Goal: Communication & Community: Answer question/provide support

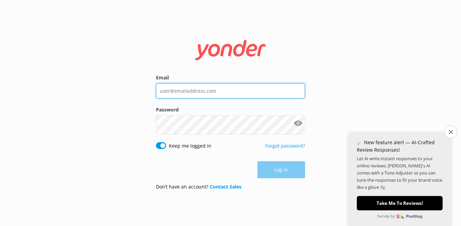
click at [194, 90] on input "Email" at bounding box center [230, 90] width 149 height 15
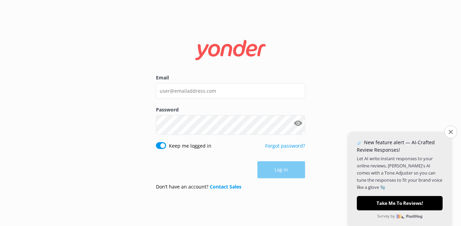
click at [452, 131] on icon "Close survey" at bounding box center [451, 132] width 4 height 4
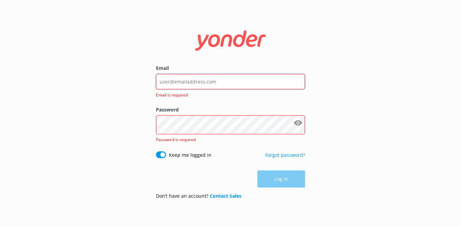
click at [173, 75] on input "Email" at bounding box center [230, 81] width 149 height 15
type input "[PERSON_NAME][EMAIL_ADDRESS][DOMAIN_NAME]"
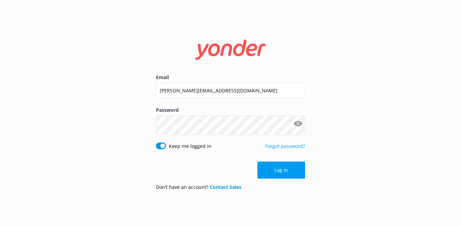
click at [276, 176] on button "Log in" at bounding box center [282, 170] width 48 height 17
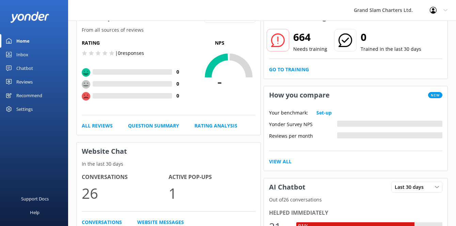
scroll to position [46, 0]
click at [318, 45] on h2 "664" at bounding box center [310, 37] width 34 height 16
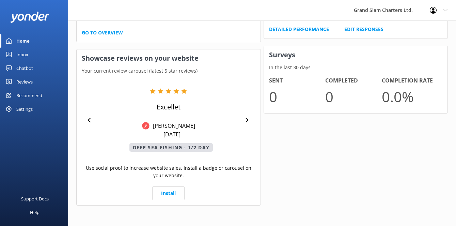
scroll to position [453, 0]
click at [249, 118] on icon at bounding box center [247, 120] width 4 height 4
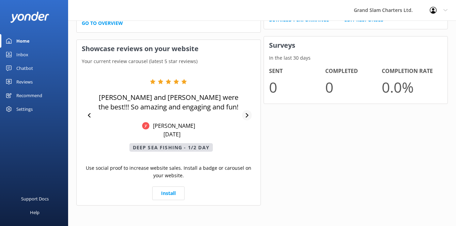
click at [252, 112] on div at bounding box center [247, 115] width 10 height 10
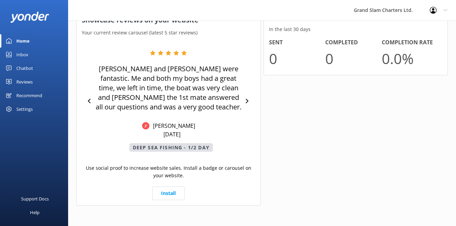
scroll to position [485, 0]
click at [249, 99] on icon at bounding box center [247, 101] width 4 height 4
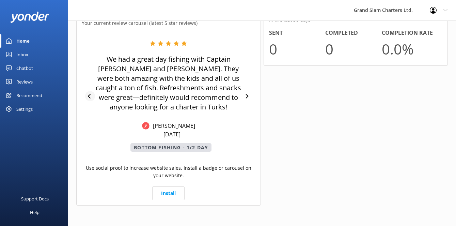
click at [92, 98] on icon at bounding box center [90, 96] width 4 height 4
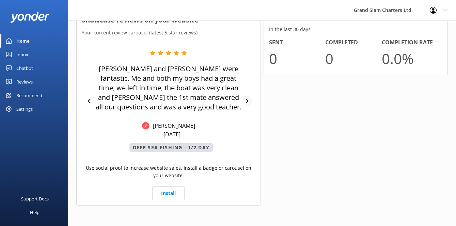
click at [249, 100] on icon at bounding box center [247, 101] width 4 height 4
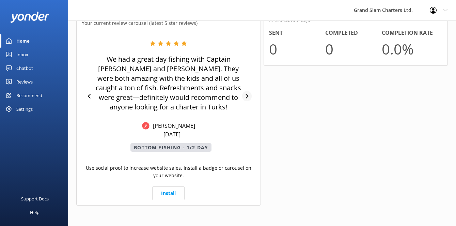
click at [248, 98] on icon at bounding box center [247, 96] width 3 height 4
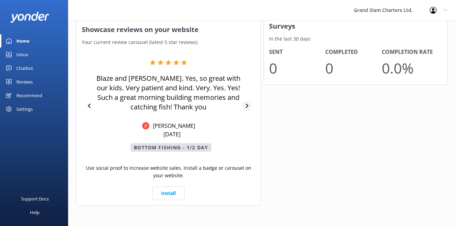
click at [254, 105] on div "Blaze and Jeffrey. Yes, so great with our kids. Very patient and kind. Very. Ye…" at bounding box center [169, 106] width 174 height 92
click at [248, 104] on icon at bounding box center [247, 106] width 3 height 4
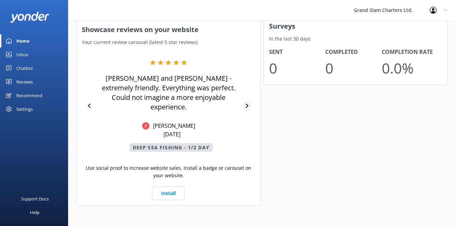
scroll to position [480, 0]
click at [178, 186] on link "Install" at bounding box center [168, 193] width 32 height 14
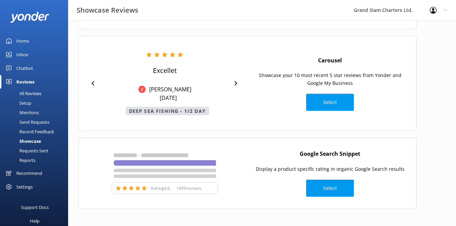
scroll to position [174, 0]
click at [351, 94] on button "Select" at bounding box center [330, 102] width 48 height 17
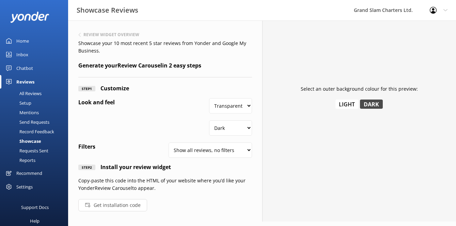
scroll to position [51, 0]
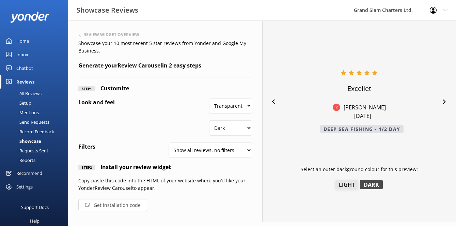
click at [353, 180] on button "Light" at bounding box center [347, 184] width 23 height 9
click at [248, 142] on select "Show all reviews, no filters Filter by product Yonder reviews" at bounding box center [211, 149] width 84 height 15
select select "yonder"
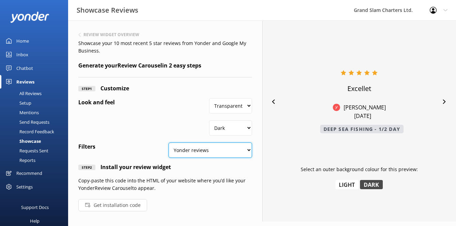
click at [169, 142] on select "Show all reviews, no filters Filter by product Yonder reviews" at bounding box center [211, 149] width 84 height 15
click at [134, 202] on button "Get installation code" at bounding box center [112, 205] width 69 height 12
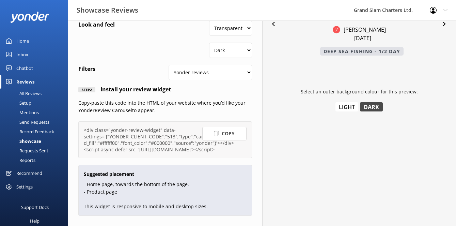
scroll to position [179, 0]
click at [227, 127] on button "Copy" at bounding box center [224, 134] width 44 height 14
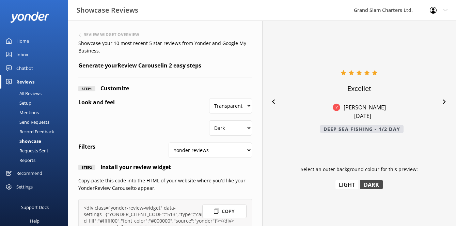
click at [29, 34] on div "Home" at bounding box center [22, 41] width 13 height 14
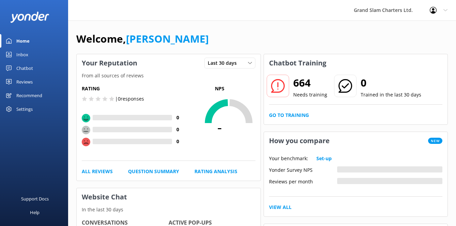
click at [27, 61] on div "Inbox" at bounding box center [22, 55] width 12 height 14
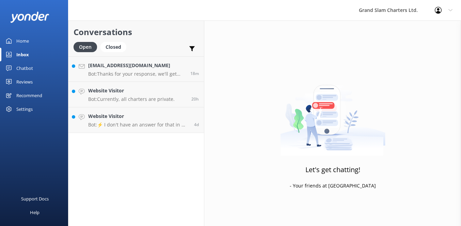
click at [26, 48] on div "Home" at bounding box center [22, 41] width 13 height 14
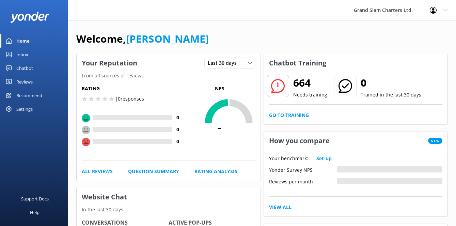
click at [285, 93] on icon at bounding box center [278, 86] width 14 height 14
click at [326, 91] on h2 "664" at bounding box center [310, 83] width 34 height 16
click at [303, 119] on link "Go to Training" at bounding box center [289, 114] width 40 height 7
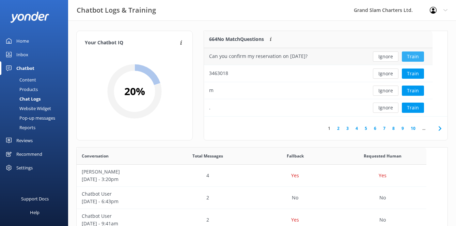
click at [419, 62] on button "Train" at bounding box center [413, 56] width 22 height 10
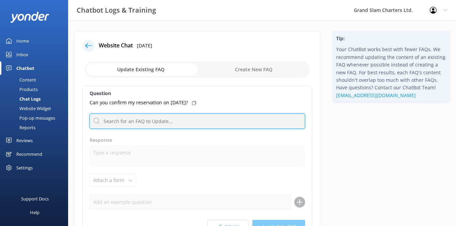
click at [139, 129] on input "text" at bounding box center [198, 120] width 216 height 15
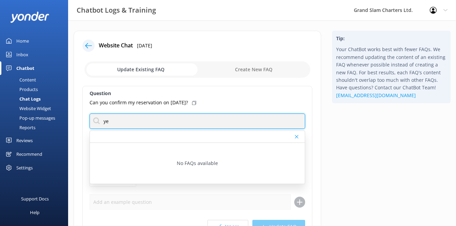
type input "y"
click at [183, 129] on input "Best to email us direct as our Chatbot doesn't recognize bookings" at bounding box center [198, 120] width 216 height 15
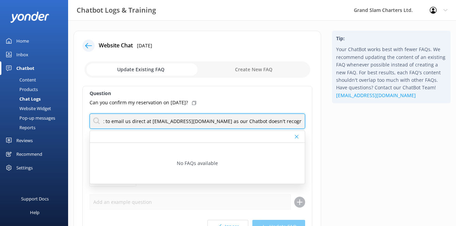
type input "Best to email us direct at info@gsfishing.com as our Chatbot doesn't recognize …"
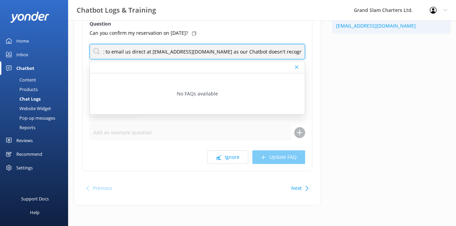
scroll to position [122, 0]
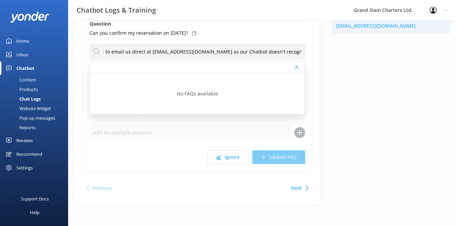
click at [292, 195] on button "Next" at bounding box center [296, 188] width 11 height 14
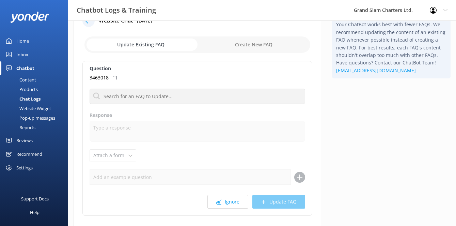
scroll to position [25, 0]
click at [109, 81] on p "3463018" at bounding box center [99, 77] width 19 height 7
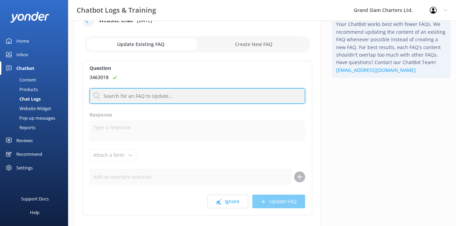
click at [138, 104] on input "text" at bounding box center [198, 95] width 216 height 15
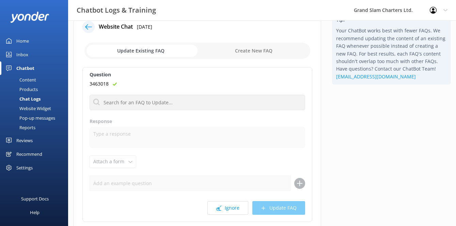
scroll to position [0, 0]
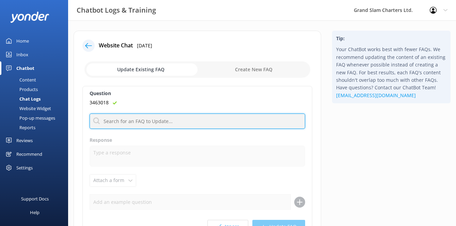
click at [143, 129] on input "text" at bounding box center [198, 120] width 216 height 15
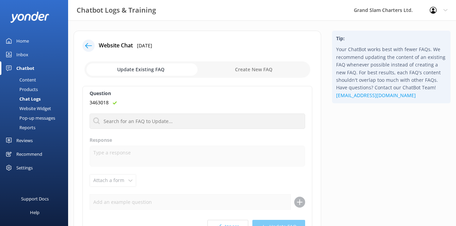
click at [284, 137] on div "Question 3463018 No FAQs available Response Attach a form Leave contact details…" at bounding box center [197, 163] width 230 height 155
click at [240, 78] on input "checkbox" at bounding box center [198, 69] width 226 height 16
checkbox input "true"
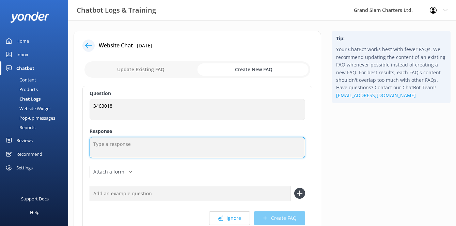
click at [131, 158] on textarea at bounding box center [198, 147] width 216 height 21
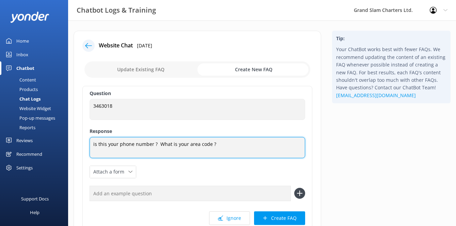
click at [118, 158] on textarea "is this your phone number ? What is your area code ?" at bounding box center [198, 147] width 216 height 21
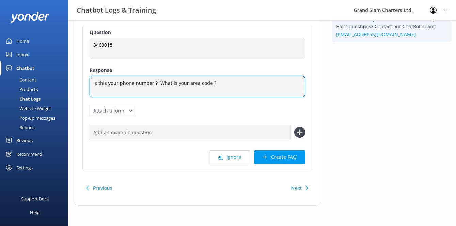
scroll to position [132, 0]
type textarea "Is this your phone number ? What is your area code ?"
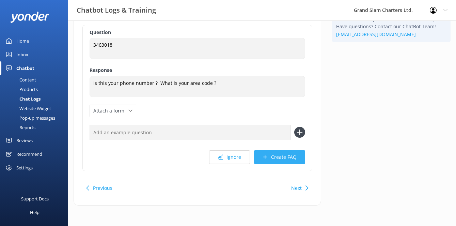
click at [277, 150] on button "Create FAQ" at bounding box center [279, 157] width 51 height 14
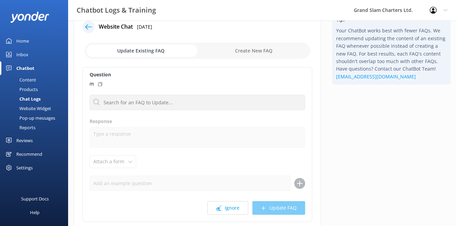
scroll to position [19, 0]
click at [102, 86] on icon at bounding box center [100, 83] width 4 height 4
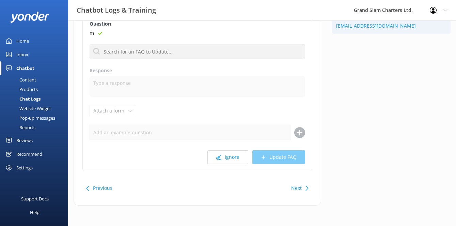
scroll to position [143, 0]
click at [208, 150] on button "Ignore" at bounding box center [228, 157] width 41 height 14
click at [222, 150] on button "Ignore" at bounding box center [228, 157] width 41 height 14
click at [208, 150] on button "Ignore" at bounding box center [228, 157] width 41 height 14
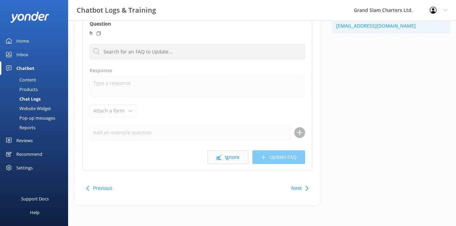
click at [215, 150] on button "Ignore" at bounding box center [228, 157] width 41 height 14
click at [211, 150] on button "Ignore" at bounding box center [228, 157] width 41 height 14
click at [214, 161] on button "Ignore" at bounding box center [228, 157] width 41 height 14
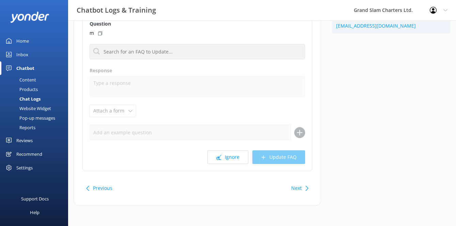
scroll to position [143, 0]
click at [216, 150] on button "Ignore" at bounding box center [228, 157] width 41 height 14
click at [208, 150] on button "Ignore" at bounding box center [228, 157] width 41 height 14
click at [218, 158] on button "Ignore" at bounding box center [228, 157] width 41 height 14
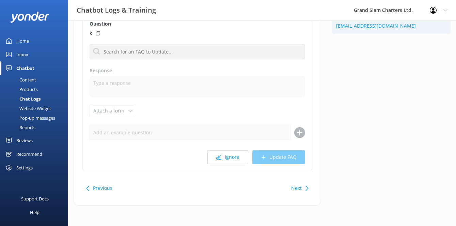
scroll to position [143, 0]
click at [212, 150] on button "Ignore" at bounding box center [228, 157] width 41 height 14
click at [217, 150] on button "Ignore" at bounding box center [228, 157] width 41 height 14
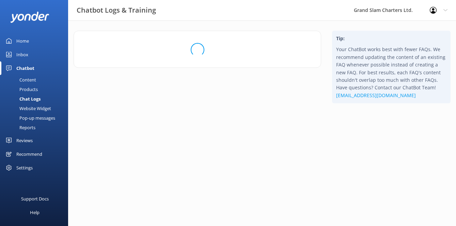
scroll to position [0, 0]
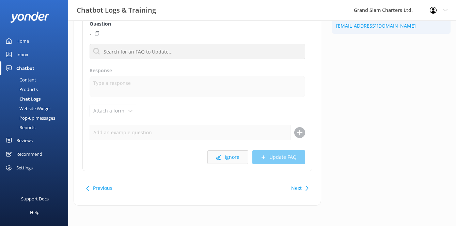
click at [215, 154] on button "Ignore" at bounding box center [228, 157] width 41 height 14
click at [228, 164] on button "Ignore" at bounding box center [228, 157] width 41 height 14
click at [209, 164] on button "Ignore" at bounding box center [228, 157] width 41 height 14
click at [210, 164] on button "Ignore" at bounding box center [228, 157] width 41 height 14
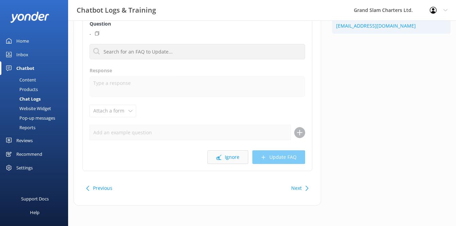
click at [217, 150] on button "Ignore" at bounding box center [228, 157] width 41 height 14
click at [224, 150] on button "Ignore" at bounding box center [228, 157] width 41 height 14
click at [221, 164] on button "Ignore" at bounding box center [228, 157] width 41 height 14
click at [218, 164] on button "Ignore" at bounding box center [228, 157] width 41 height 14
click at [220, 164] on button "Ignore" at bounding box center [228, 157] width 41 height 14
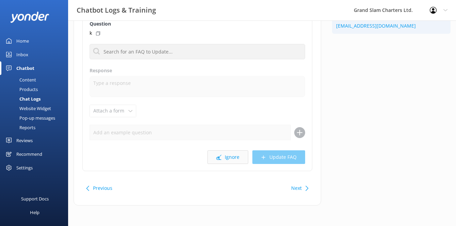
click at [219, 164] on button "Ignore" at bounding box center [228, 157] width 41 height 14
click at [215, 153] on button "Ignore" at bounding box center [228, 157] width 41 height 14
click at [209, 164] on button "Ignore" at bounding box center [228, 157] width 41 height 14
click at [211, 164] on button "Ignore" at bounding box center [228, 157] width 41 height 14
click at [214, 164] on button "Ignore" at bounding box center [228, 157] width 41 height 14
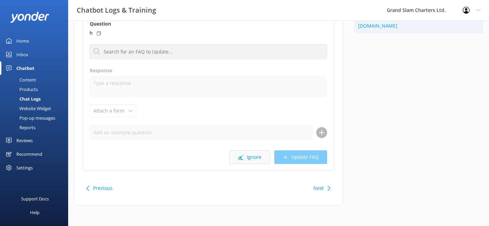
click at [230, 164] on button "Ignore" at bounding box center [249, 157] width 41 height 14
click at [238, 155] on icon at bounding box center [240, 157] width 5 height 5
click at [240, 164] on button "Ignore" at bounding box center [249, 157] width 41 height 14
click at [241, 164] on button "Ignore" at bounding box center [249, 157] width 41 height 14
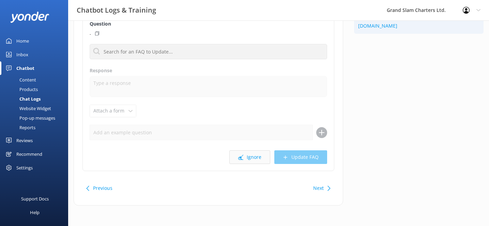
click at [238, 164] on button "Ignore" at bounding box center [249, 157] width 41 height 14
click at [242, 164] on button "Ignore" at bounding box center [249, 157] width 41 height 14
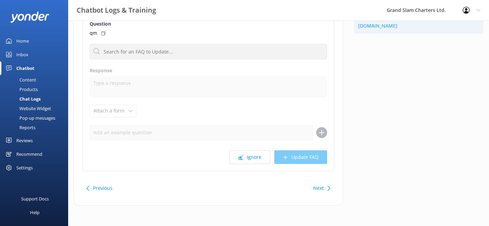
click at [242, 164] on button "Ignore" at bounding box center [249, 157] width 41 height 14
click at [240, 164] on button "Ignore" at bounding box center [249, 157] width 41 height 14
click at [234, 150] on button "Ignore" at bounding box center [249, 157] width 41 height 14
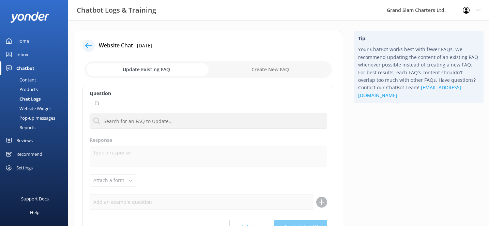
click at [28, 61] on div "Inbox" at bounding box center [22, 55] width 12 height 14
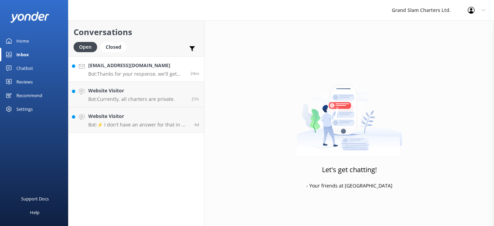
click at [177, 77] on p "Bot: Thanks for your response, we'll get back to you as soon as we can during o…" at bounding box center [136, 74] width 97 height 6
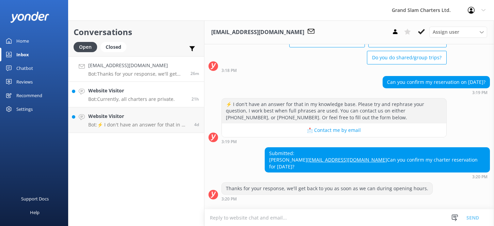
click at [167, 102] on p "Bot: Currently, all charters are private." at bounding box center [131, 99] width 87 height 6
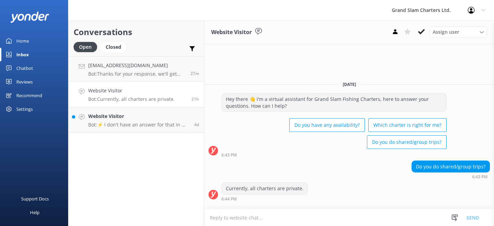
scroll to position [32, 0]
click at [282, 212] on textarea at bounding box center [349, 217] width 290 height 17
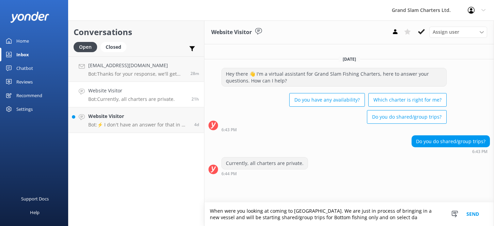
scroll to position [58, 0]
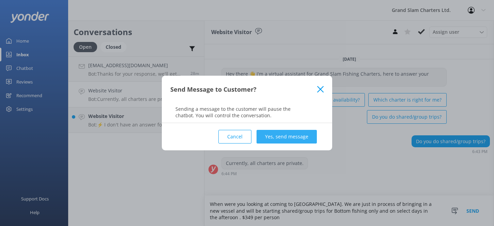
type textarea "When were you looking at coming to [GEOGRAPHIC_DATA]. We are just in process of…"
click at [289, 142] on button "Yes, send message" at bounding box center [287, 137] width 60 height 14
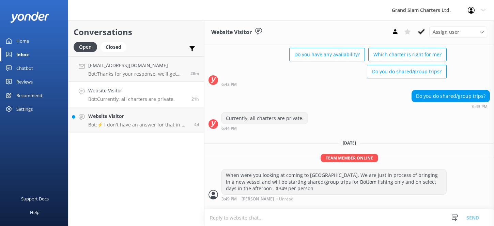
scroll to position [128, 0]
click at [157, 128] on p "Bot: ⚡ I don't have an answer for that in my knowledge base. Please try and rep…" at bounding box center [138, 125] width 101 height 6
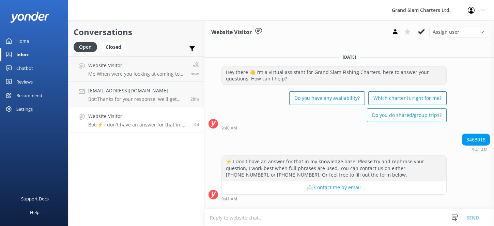
scroll to position [83, 0]
click at [126, 52] on div "Closed" at bounding box center [114, 47] width 26 height 10
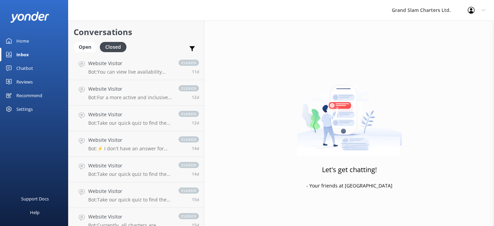
scroll to position [194, 0]
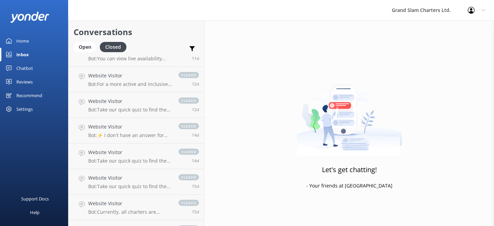
click at [161, 36] on p "Bot: ⚡ I don't have an answer for that in my knowledge base. Please try and rep…" at bounding box center [130, 33] width 84 height 6
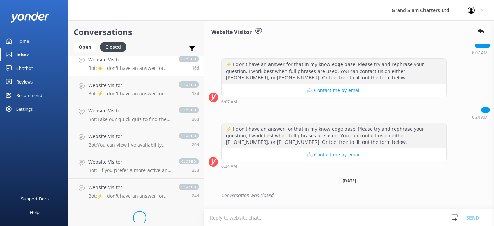
scroll to position [365, 0]
click at [172, 70] on p "Bot: ⚡ I don't have an answer for that in my knowledge base. Please try and rep…" at bounding box center [130, 67] width 84 height 6
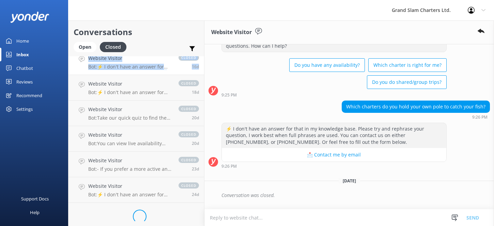
scroll to position [128, 0]
click at [307, 174] on div "Saturday, 30th August Hey there 👋 I'm a virtual assistant for Grand Slam Fishin…" at bounding box center [349, 109] width 290 height 189
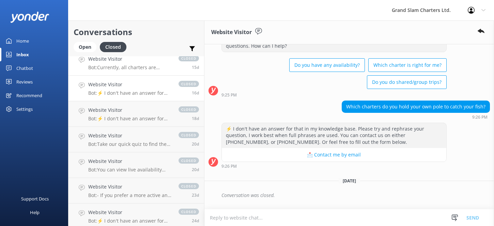
scroll to position [345, 0]
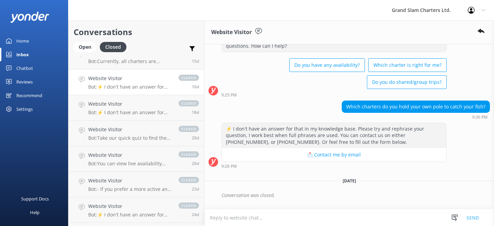
click at [172, 39] on p "Bot: Take our quick quiz to find the perfect Grand Slam Fishing charter for you…" at bounding box center [130, 36] width 84 height 6
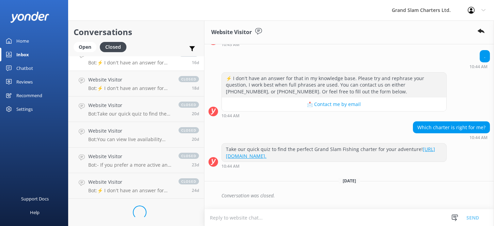
scroll to position [517, 0]
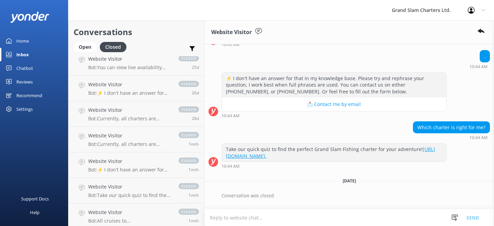
click at [172, 45] on p "Bot: ⚡ I don't have an answer for that in my knowledge base. Please try and rep…" at bounding box center [130, 42] width 84 height 6
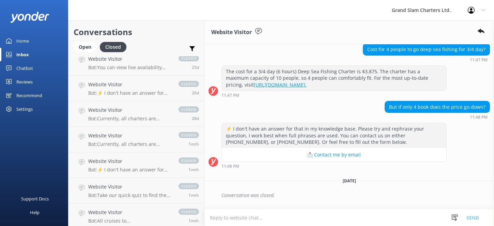
scroll to position [203, 0]
type textarea "n"
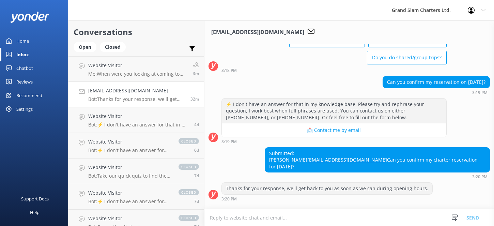
scroll to position [179, 0]
click at [281, 219] on textarea at bounding box center [349, 217] width 290 height 17
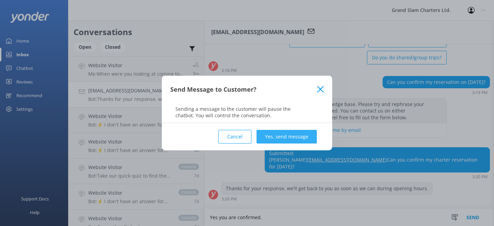
type textarea "Yes you are confirmed."
drag, startPoint x: 320, startPoint y: 145, endPoint x: 313, endPoint y: 142, distance: 7.1
click at [317, 143] on button "Yes, send message" at bounding box center [287, 137] width 60 height 14
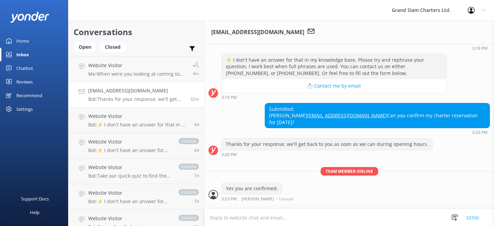
scroll to position [234, 0]
click at [147, 77] on p "Me: When were you looking at coming to [GEOGRAPHIC_DATA]. We are just in proces…" at bounding box center [138, 74] width 100 height 6
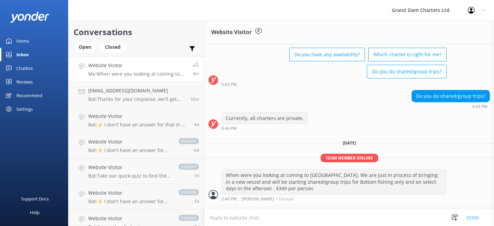
scroll to position [124, 0]
click at [161, 128] on p "Bot: ⚡ I don't have an answer for that in my knowledge base. Please try and rep…" at bounding box center [138, 125] width 101 height 6
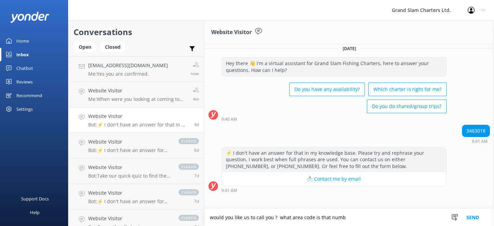
scroll to position [91, 0]
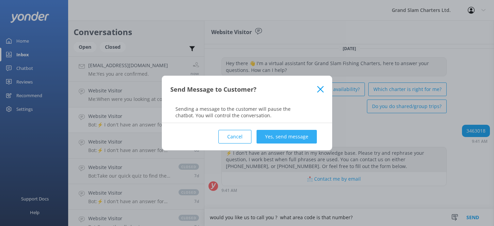
type textarea "would you like us to call you ? what area code is that number?"
click at [292, 143] on button "Yes, send message" at bounding box center [287, 137] width 60 height 14
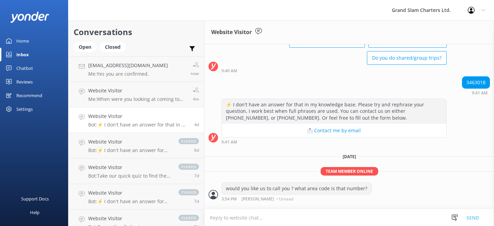
scroll to position [162, 0]
click at [172, 153] on p "Bot: ⚡ I don't have an answer for that in my knowledge base. Please try and rep…" at bounding box center [130, 150] width 84 height 6
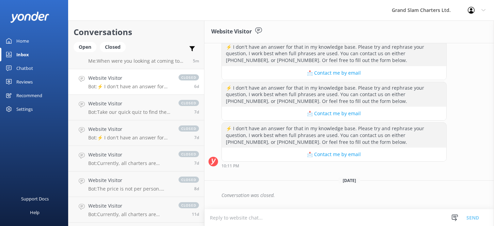
scroll to position [65, 0]
click at [172, 88] on div "Website Visitor Bot: ⚡ I don't have an answer for that in my knowledge base. Pl…" at bounding box center [130, 80] width 84 height 15
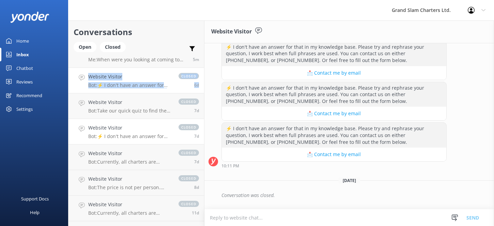
scroll to position [9226, 0]
click at [140, 114] on p "Bot: Take our quick quiz to find the perfect Grand Slam Fishing charter for you…" at bounding box center [130, 111] width 84 height 6
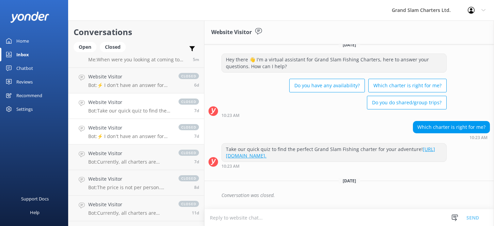
click at [161, 139] on div "Website Visitor Bot: ⚡ I don't have an answer for that in my knowledge base. Pl…" at bounding box center [130, 131] width 84 height 15
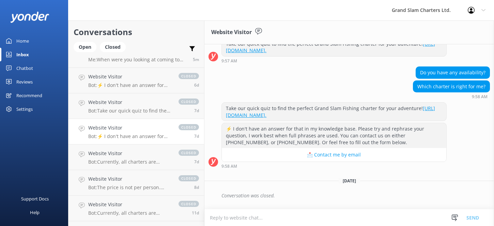
scroll to position [246, 0]
click at [299, 220] on textarea at bounding box center [349, 217] width 290 height 17
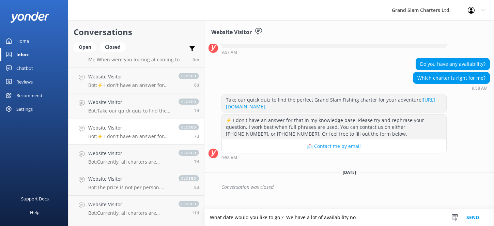
scroll to position [254, 0]
type textarea "What date would you like to go ? We have a lot of availability now. please let …"
click at [466, 209] on button "Send" at bounding box center [473, 217] width 26 height 17
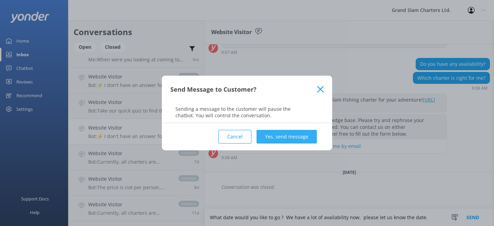
click at [284, 141] on button "Yes, send message" at bounding box center [287, 137] width 60 height 14
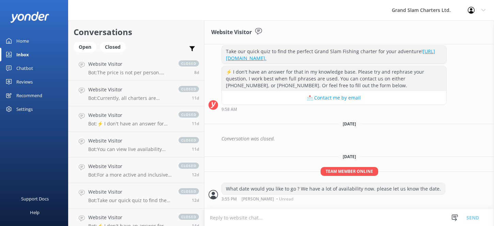
scroll to position [180, 0]
click at [136, 49] on div "Website Visitor Bot: Currently, all charters are private." at bounding box center [130, 41] width 84 height 15
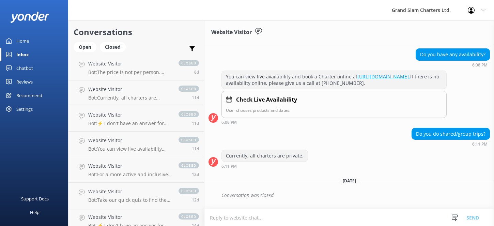
scroll to position [188, 0]
click at [272, 217] on textarea at bounding box center [349, 217] width 290 height 17
type textarea "Q"
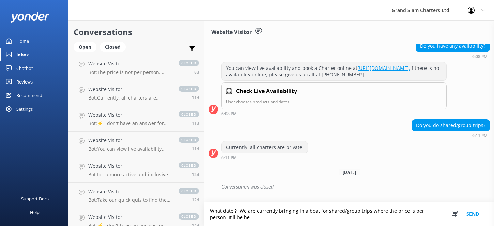
scroll to position [205, 0]
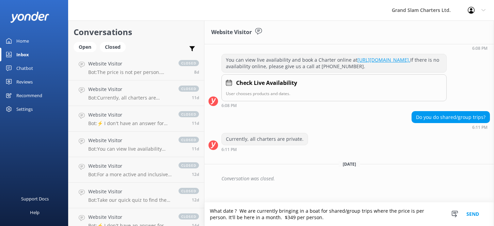
type textarea "What date ? We are currently bringing in a boat for shared/group trips where th…"
click at [464, 207] on button "Send" at bounding box center [473, 214] width 26 height 24
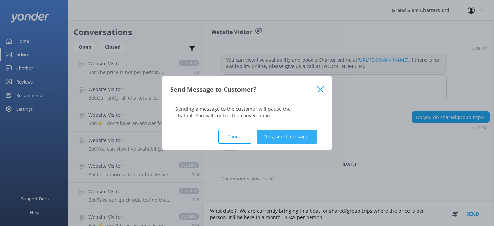
click at [307, 143] on button "Yes, send message" at bounding box center [287, 137] width 60 height 14
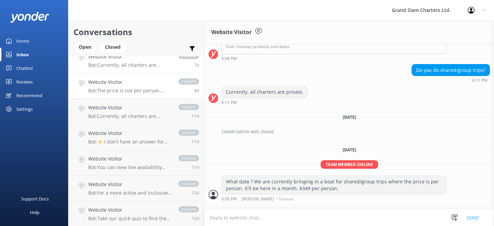
scroll to position [163, 0]
click at [172, 93] on p "Bot: The price is not per person. Since all charters are private, we charge per…" at bounding box center [130, 90] width 84 height 6
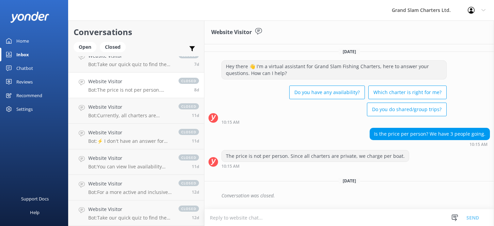
scroll to position [82, 0]
click at [165, 111] on h4 "Website Visitor" at bounding box center [130, 106] width 84 height 7
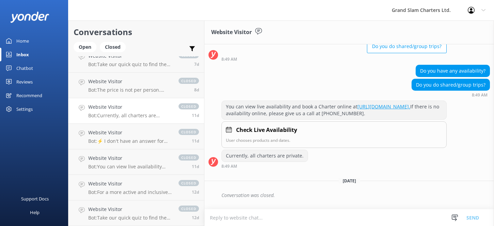
scroll to position [168, 0]
click at [133, 136] on h4 "Website Visitor" at bounding box center [130, 132] width 84 height 7
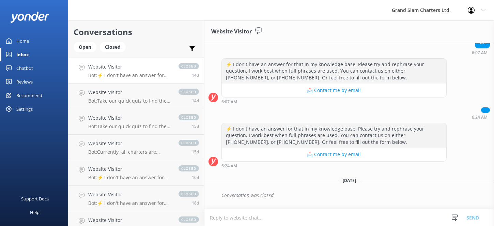
scroll to position [333, 0]
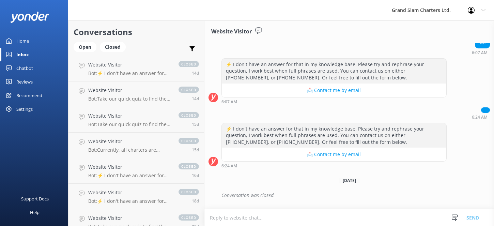
click at [143, 51] on p "Bot: Take our quick quiz to find the perfect Grand Slam Fishing charter for you…" at bounding box center [130, 48] width 84 height 6
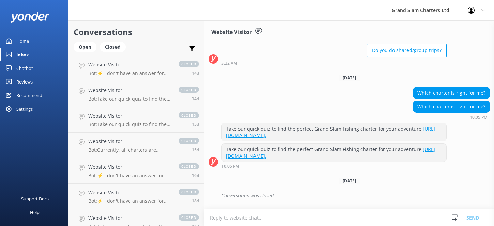
scroll to position [106, 0]
click at [145, 94] on h4 "Website Visitor" at bounding box center [130, 90] width 84 height 7
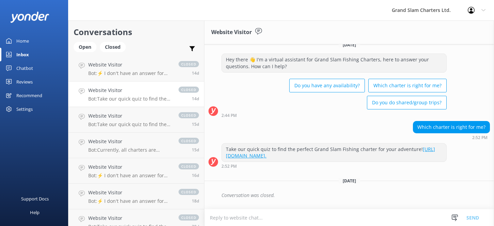
scroll to position [90, 0]
click at [145, 102] on p "Bot: Take our quick quiz to find the perfect Grand Slam Fishing charter for you…" at bounding box center [130, 99] width 84 height 6
click at [172, 94] on h4 "Website Visitor" at bounding box center [130, 90] width 84 height 7
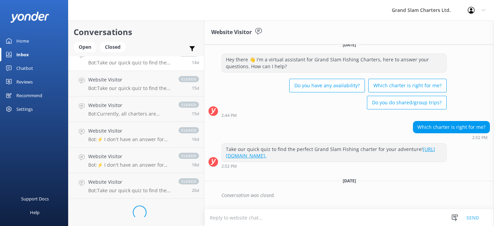
scroll to position [388, 0]
click at [161, 84] on h4 "Website Visitor" at bounding box center [130, 79] width 84 height 7
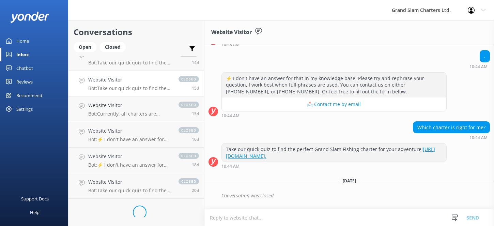
scroll to position [445, 0]
click at [172, 117] on p "Bot: Currently, all charters are private." at bounding box center [130, 114] width 84 height 6
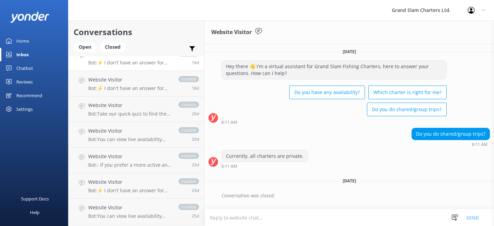
click at [139, 66] on p "Bot: ⚡ I don't have an answer for that in my knowledge base. Please try and rep…" at bounding box center [130, 63] width 84 height 6
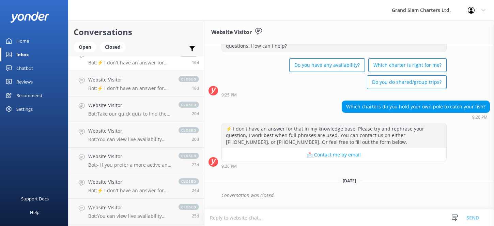
scroll to position [78, 0]
click at [376, 112] on div "Which charters do you hold your own pole to catch your fish?" at bounding box center [416, 107] width 148 height 12
click at [270, 218] on textarea at bounding box center [349, 217] width 290 height 17
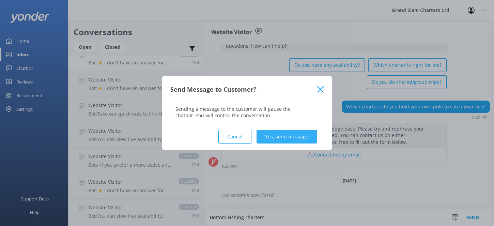
type textarea "Bottom Fishing charters"
click at [289, 140] on button "Yes, send message" at bounding box center [287, 137] width 60 height 14
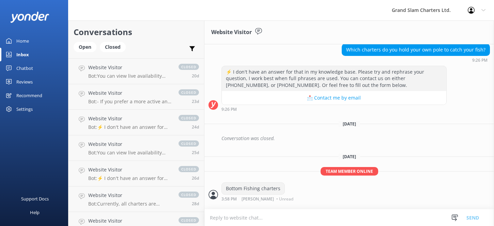
scroll to position [516, 0]
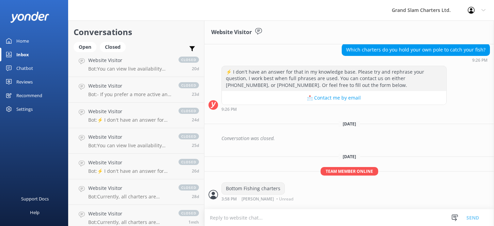
click at [151, 26] on link "Website Visitor Bot: ⚡ I don't have an answer for that in my knowledge base. Pl…" at bounding box center [137, 13] width 136 height 26
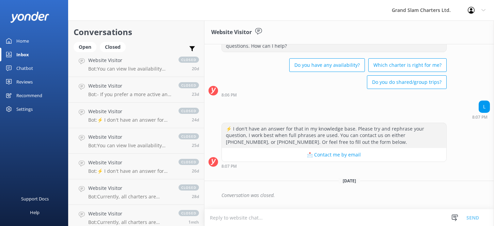
scroll to position [124, 0]
click at [167, 64] on h4 "Website Visitor" at bounding box center [130, 60] width 84 height 7
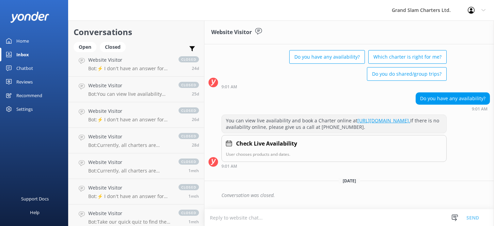
scroll to position [134, 0]
click at [172, 20] on div "Website Visitor Bot: You can view live availability and book a Charter online a…" at bounding box center [130, 12] width 84 height 15
click at [172, 46] on p "Bot: - If you prefer a more active and inclusive trip, Reef/Bottom Fishing is r…" at bounding box center [130, 43] width 84 height 6
